Goal: Find specific page/section: Find specific page/section

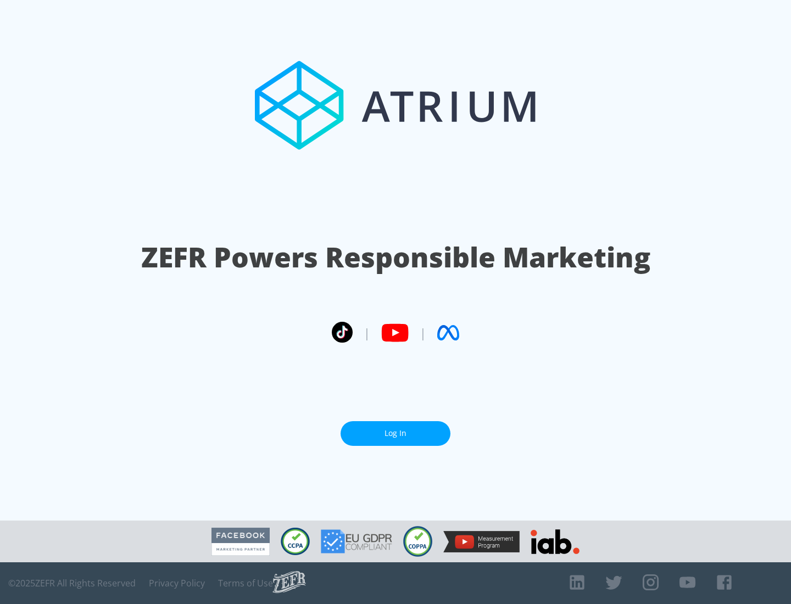
click at [395, 429] on link "Log In" at bounding box center [395, 433] width 110 height 25
